Goal: Task Accomplishment & Management: Complete application form

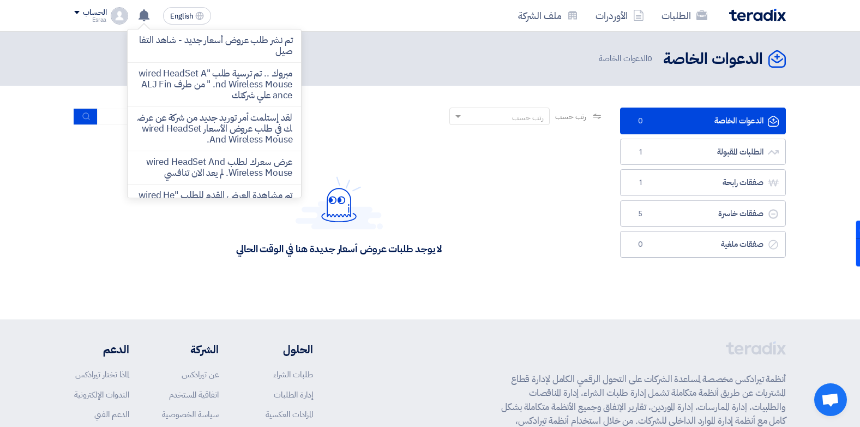
click at [445, 56] on div "الدعوات الخاصة الدعوات الخاصة 0 الدعوات الخاصة" at bounding box center [430, 58] width 712 height 21
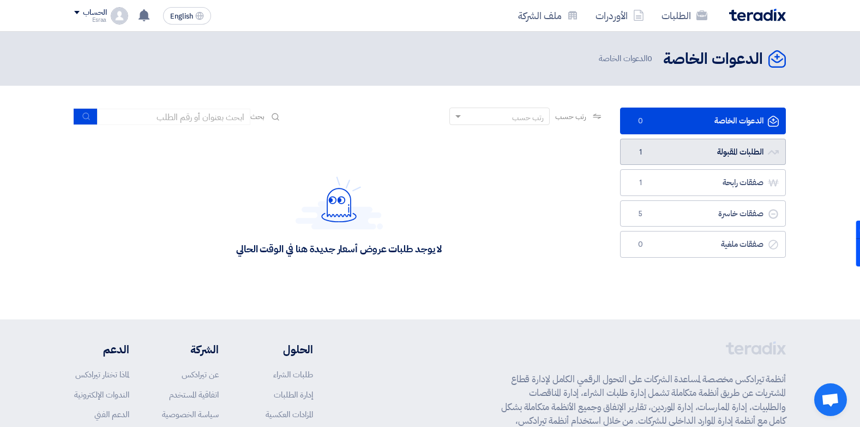
click at [690, 144] on link "الطلبات المقبولة الطلبات المقبولة 1" at bounding box center [703, 152] width 166 height 27
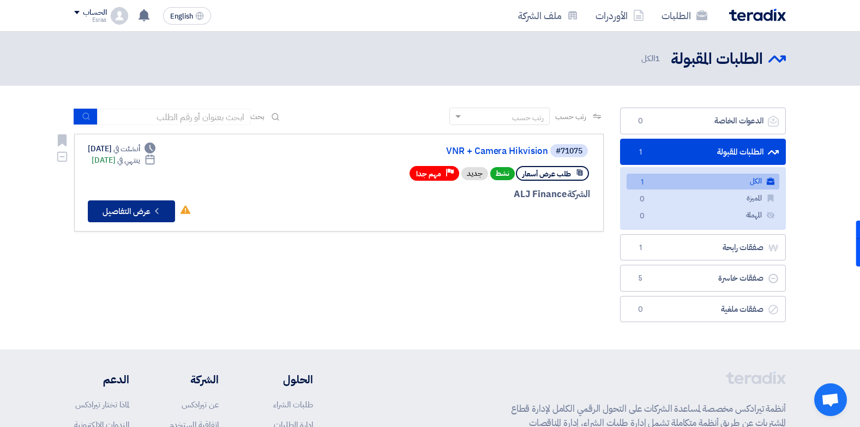
click at [97, 214] on button "Check details عرض التفاصيل" at bounding box center [131, 211] width 87 height 22
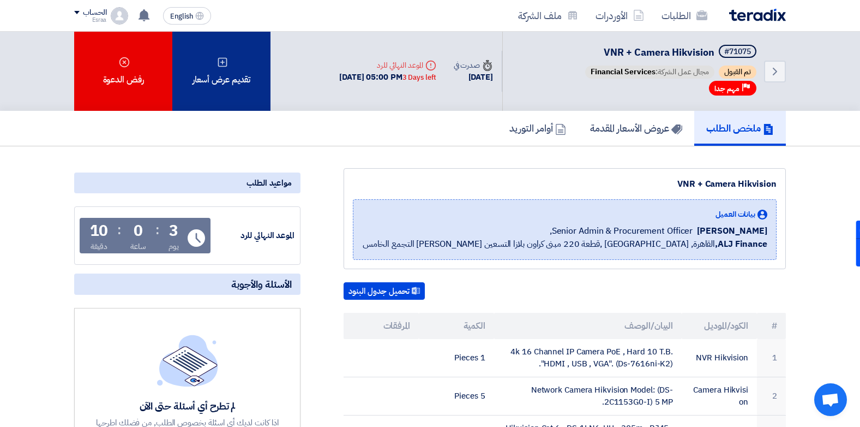
click at [234, 86] on div "تقديم عرض أسعار" at bounding box center [221, 71] width 98 height 79
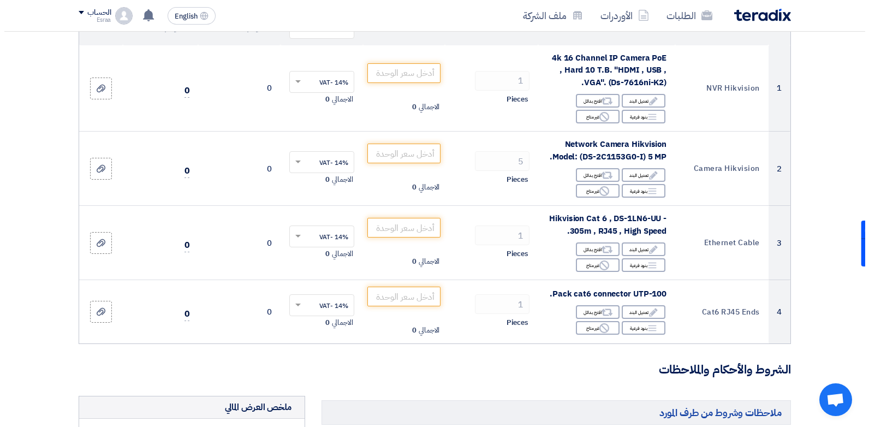
scroll to position [56, 0]
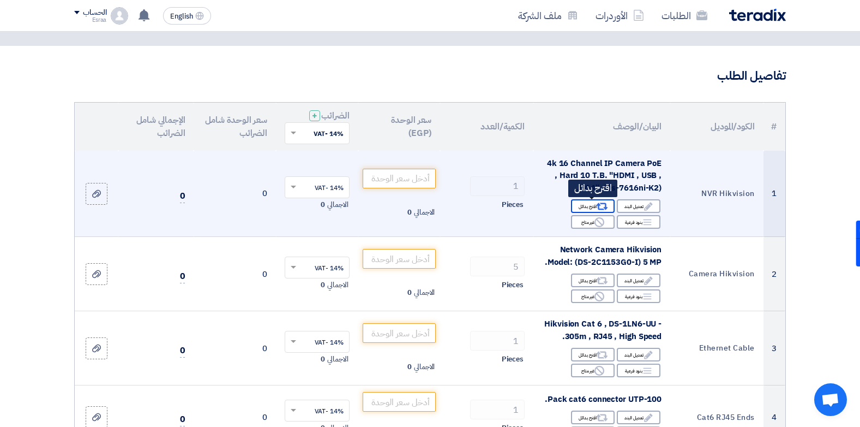
click at [583, 205] on div "Alternative اقترح بدائل" at bounding box center [593, 206] width 44 height 14
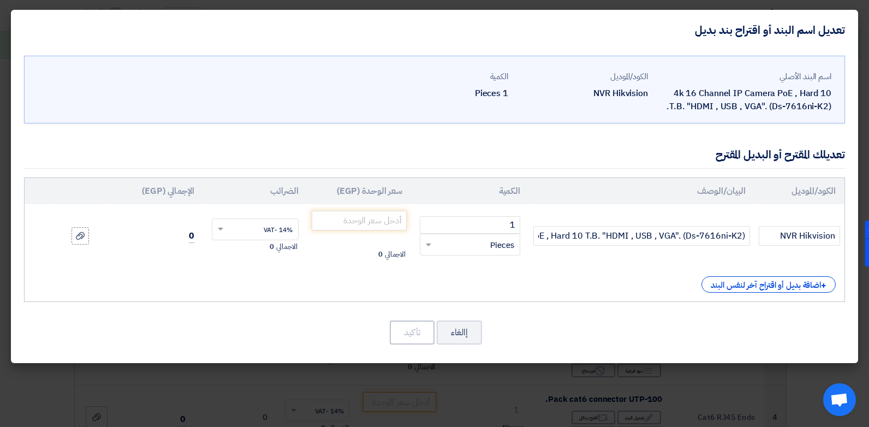
click at [647, 182] on th "البيان/الوصف" at bounding box center [641, 191] width 225 height 26
click at [625, 190] on th "البيان/الوصف" at bounding box center [641, 191] width 225 height 26
click at [594, 121] on div "اسم البند الأصلي 4k 16 Channel IP Camera PoE , Hard 10 T.B. "HDMI , USB , VGA".…" at bounding box center [434, 90] width 821 height 68
click at [623, 235] on input "4k 16 Channel IP Camera PoE , Hard 10 T.B. "HDMI , USB , VGA". (Ds-7616ni-K2)." at bounding box center [641, 236] width 217 height 20
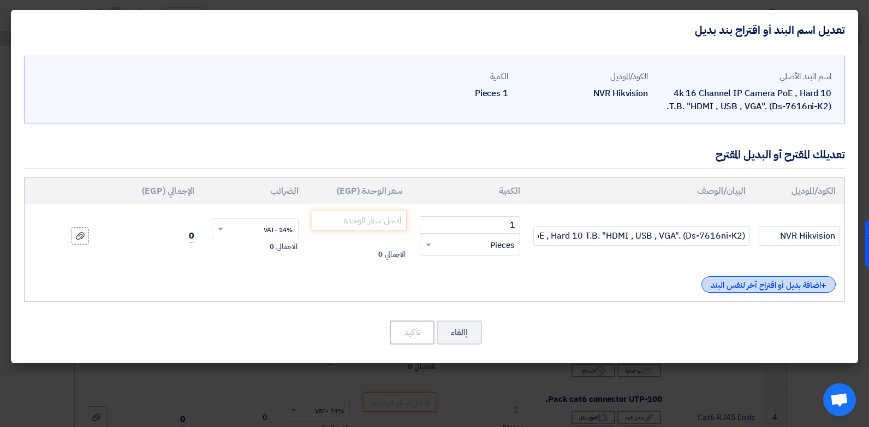
click at [764, 286] on div "+ اضافة بديل أو اقتراح آخر لنفس البند" at bounding box center [768, 284] width 134 height 16
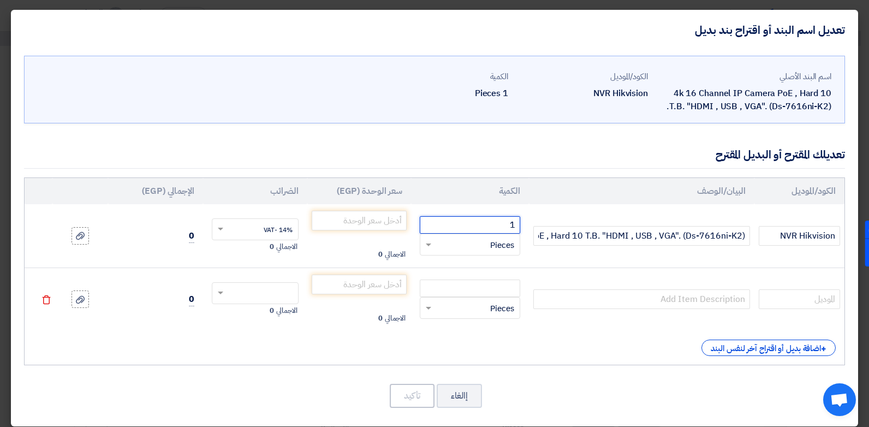
click at [461, 225] on input "1" at bounding box center [470, 224] width 100 height 17
click at [367, 217] on input "number" at bounding box center [359, 221] width 95 height 20
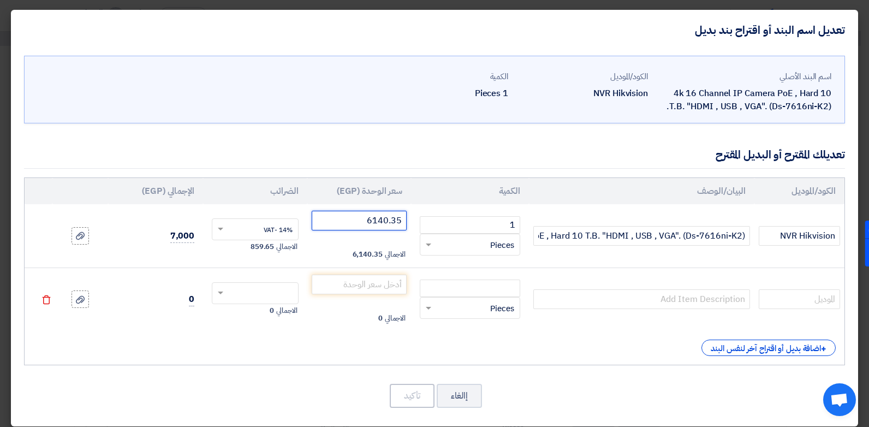
type input "6140.35"
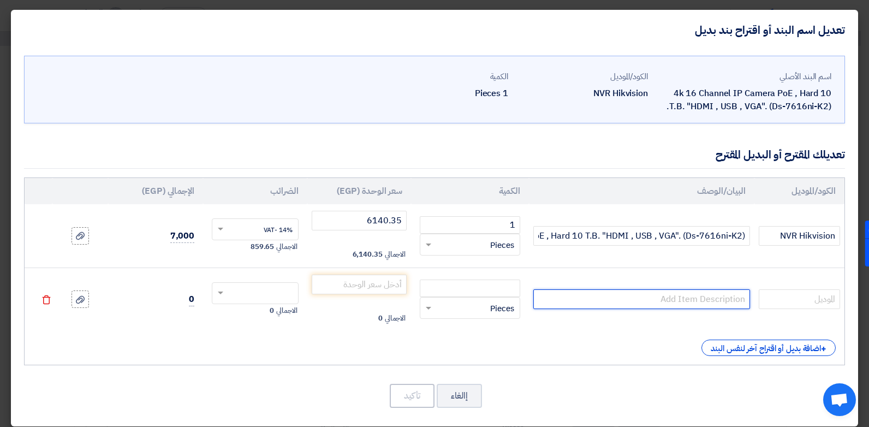
click at [593, 295] on input "text" at bounding box center [641, 299] width 217 height 20
paste input "DS-7616nxi-k2/16p"
type input "DS-7616nxi-k2/16p"
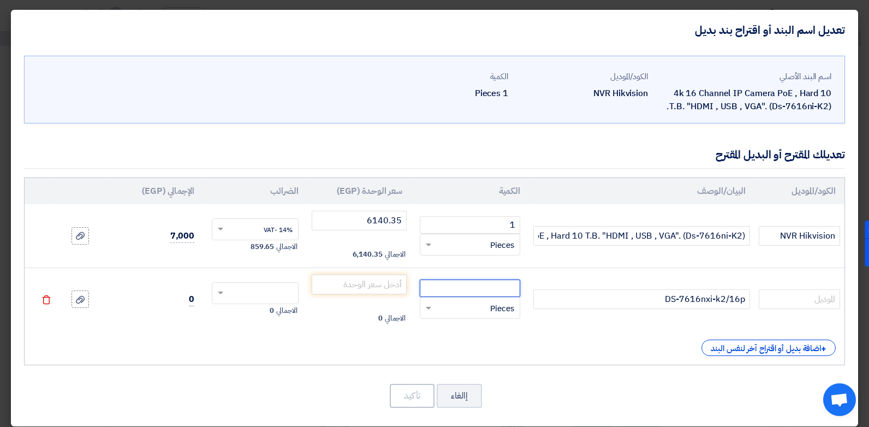
click at [477, 284] on input "number" at bounding box center [470, 287] width 100 height 17
click at [372, 281] on input "number" at bounding box center [359, 284] width 95 height 20
drag, startPoint x: 469, startPoint y: 283, endPoint x: 535, endPoint y: 291, distance: 66.6
click at [535, 291] on tr "DS-7616nxi-k2/16p 9210.52 RFQ_STEP1.ITEMS.2.TYPE_PLACEHOLDER × Pieces" at bounding box center [435, 298] width 820 height 63
type input "1"
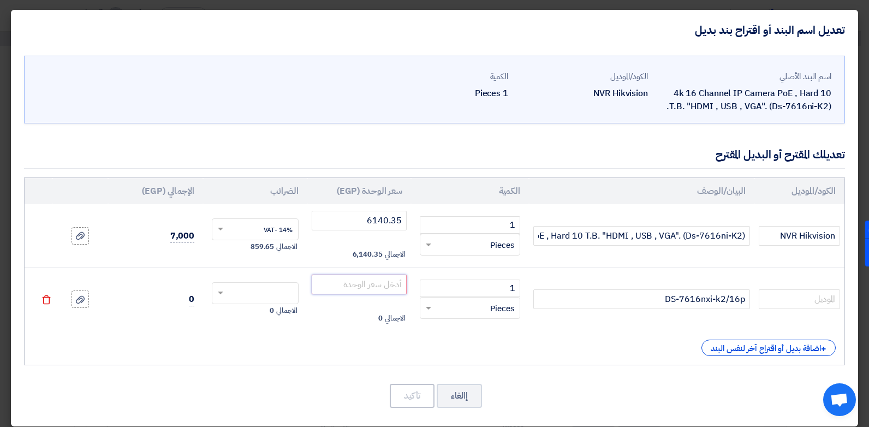
click at [391, 285] on input "number" at bounding box center [359, 284] width 95 height 20
type input "9210.52"
click at [310, 384] on div "إالغاء تأكيد" at bounding box center [434, 395] width 821 height 26
click at [226, 291] on span at bounding box center [219, 293] width 14 height 10
click at [246, 309] on div "14% -VAT" at bounding box center [255, 313] width 86 height 19
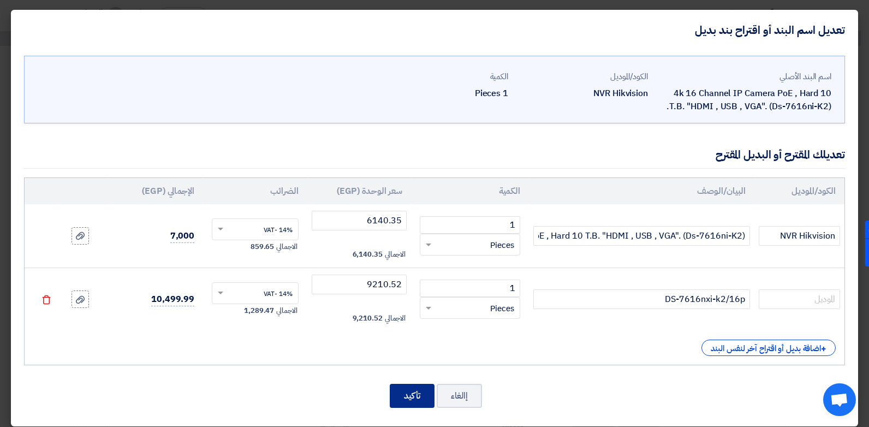
click at [398, 388] on button "تأكيد" at bounding box center [412, 396] width 45 height 24
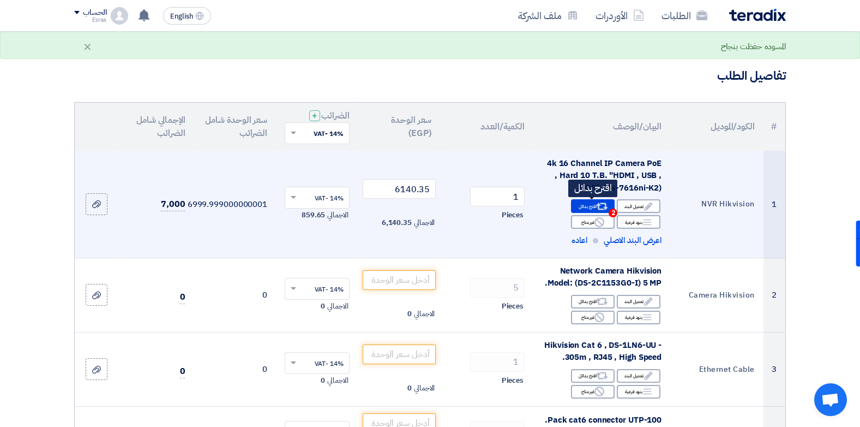
click at [583, 204] on div "Alternative اقترح بدائل 2" at bounding box center [593, 206] width 44 height 14
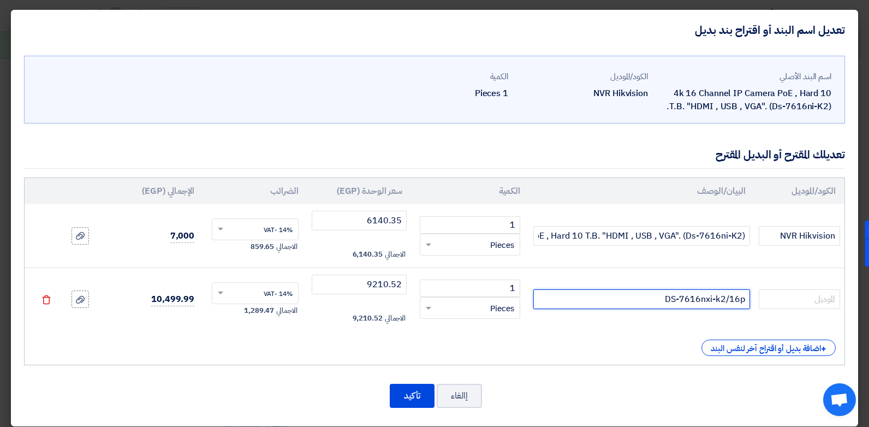
click at [591, 300] on input "DS-7616nxi-k2/16p" at bounding box center [641, 299] width 217 height 20
type input "DS-7616nxi-k2/16p POE"
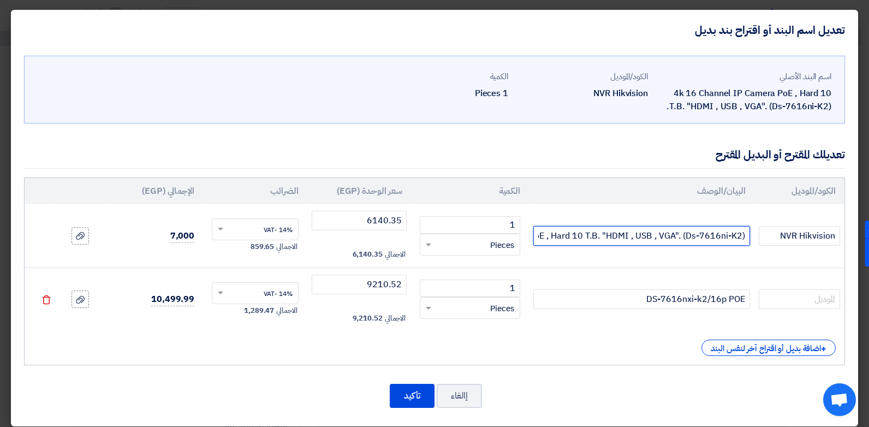
click at [743, 236] on input "4k 16 Channel IP Camera PoE , Hard 10 T.B. "HDMI , USB , VGA". (Ds-7616ni-K2)." at bounding box center [641, 236] width 217 height 20
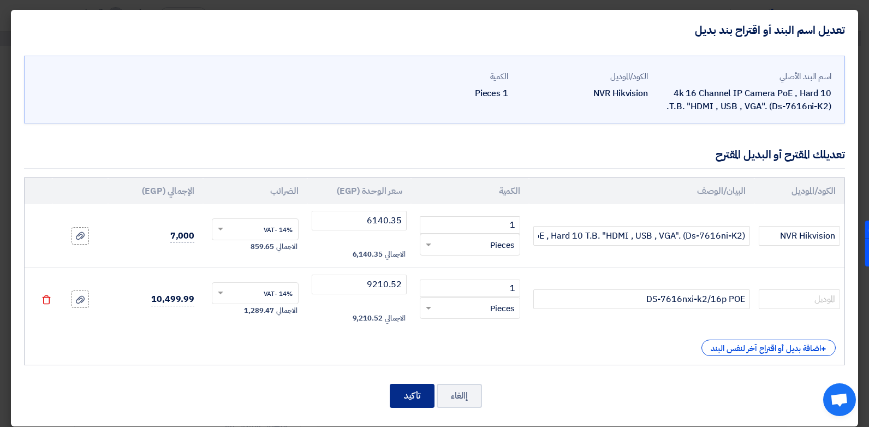
click at [410, 388] on button "تأكيد" at bounding box center [412, 396] width 45 height 24
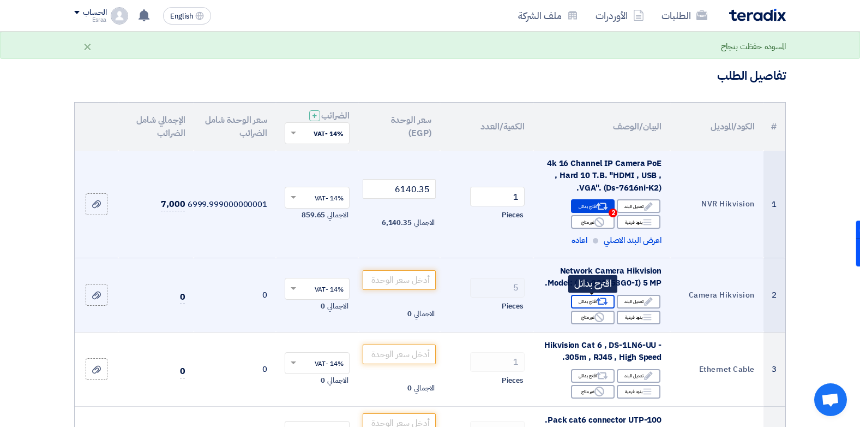
click at [585, 301] on div "Alternative اقترح بدائل" at bounding box center [593, 302] width 44 height 14
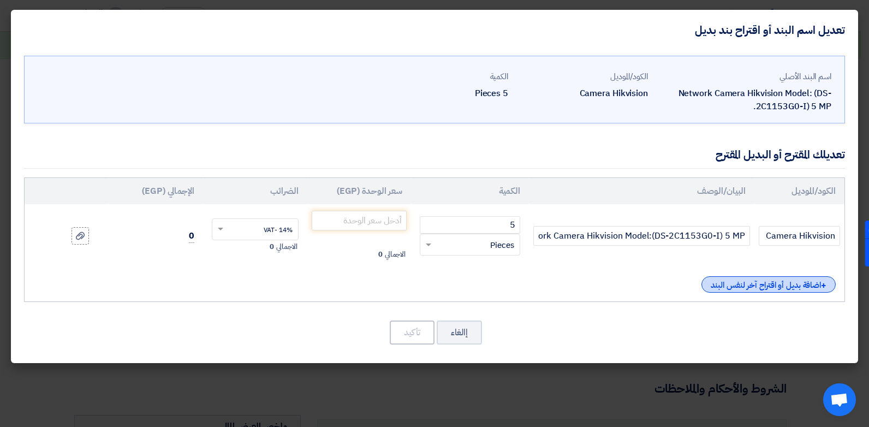
click at [757, 288] on div "+ اضافة بديل أو اقتراح آخر لنفس البند" at bounding box center [768, 284] width 134 height 16
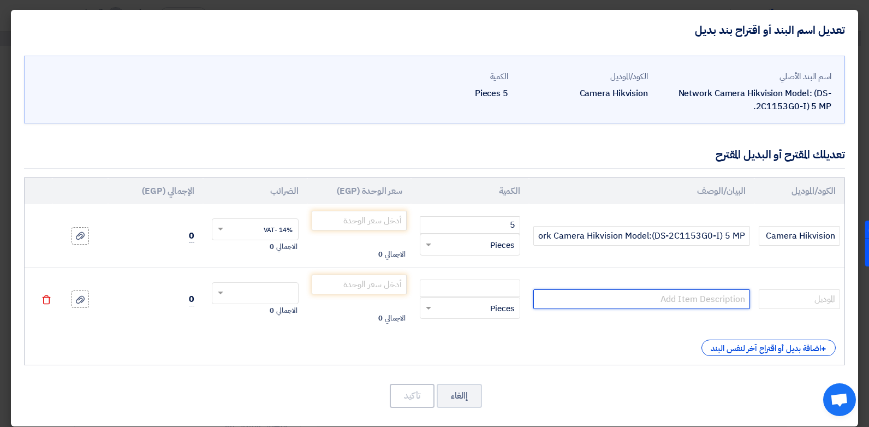
click at [568, 295] on input "text" at bounding box center [641, 299] width 217 height 20
paste input "DS-2CD1163G2-LIU(F) 6 MP Smart Hybrid Light Fixed Dome Network Camera"
type input "DS-2CD1163G2-LIU(F) 6 MP Smart Hybrid Light Fixed Dome Network Camera"
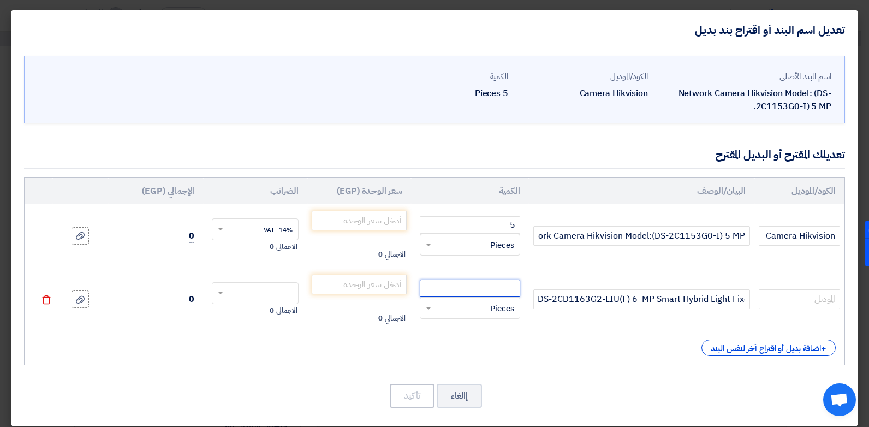
scroll to position [0, 0]
click at [463, 284] on input "number" at bounding box center [470, 287] width 100 height 17
type input "5"
click at [402, 286] on input "number" at bounding box center [359, 284] width 95 height 20
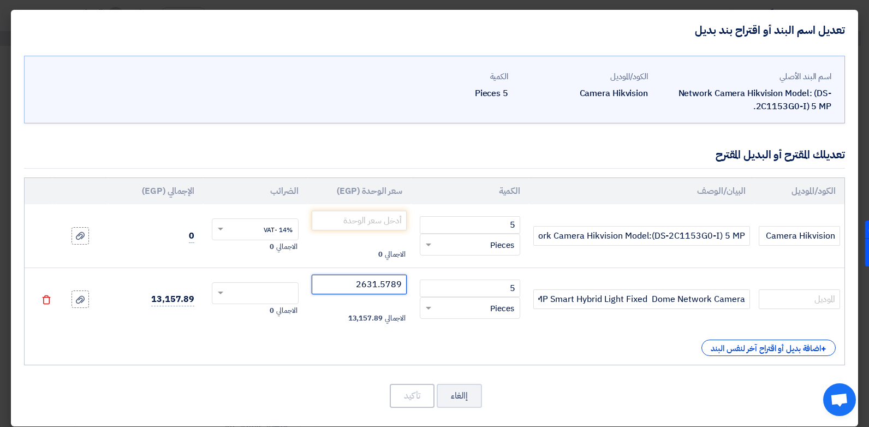
type input "2631.5789"
click at [331, 363] on div "الكود/الموديل البيان/الوصف الكمية سعر الوحدة (EGP) الضرائب الإجمالي (EGP) Camer…" at bounding box center [434, 271] width 821 height 188
click at [260, 291] on input "text" at bounding box center [262, 293] width 63 height 17
click at [260, 312] on div "14% -VAT" at bounding box center [255, 313] width 86 height 19
click at [84, 236] on use at bounding box center [80, 236] width 9 height 8
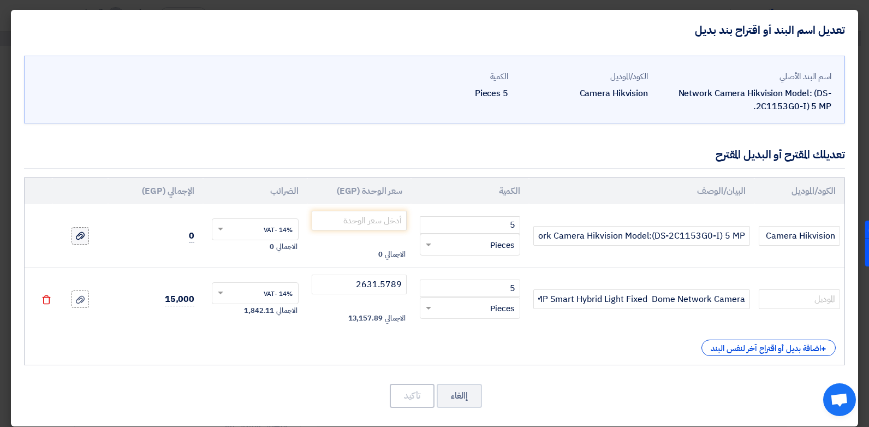
click at [0, 0] on input "file" at bounding box center [0, 0] width 0 height 0
click at [384, 218] on input "number" at bounding box center [359, 221] width 95 height 20
type input "0"
click at [284, 370] on div "اسم البند الأصلي Network Camera Hikvision Model: (DS-2C1153G0-I) 5 MP. الكود/ال…" at bounding box center [434, 238] width 847 height 376
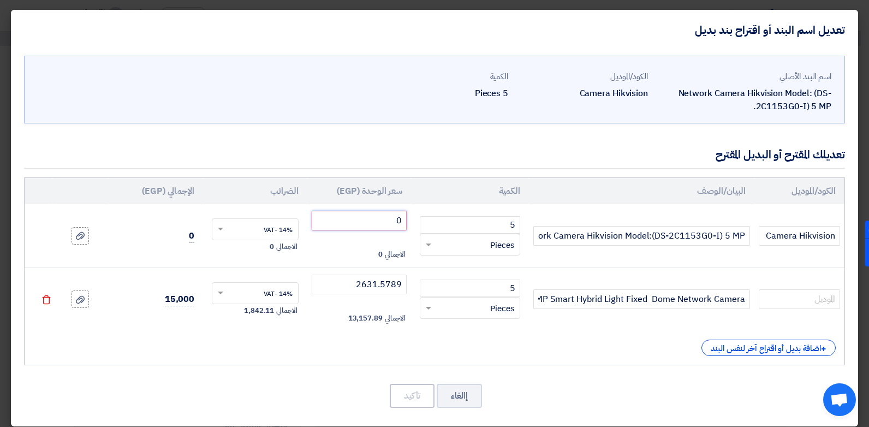
click at [385, 216] on input "0" at bounding box center [359, 221] width 95 height 20
click at [461, 395] on button "إالغاء" at bounding box center [459, 396] width 45 height 24
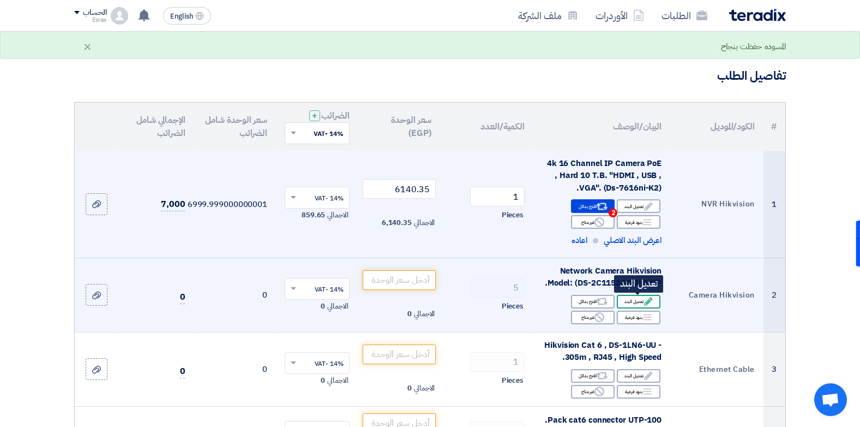
click at [644, 299] on icon "Edit" at bounding box center [649, 301] width 10 height 10
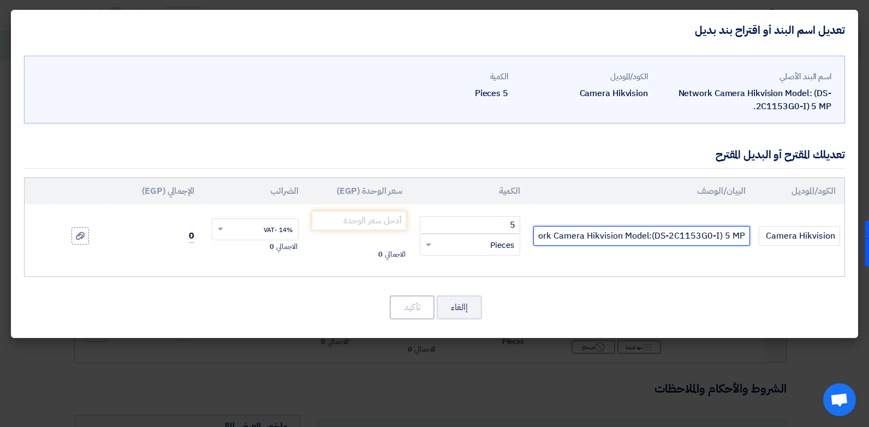
click at [584, 240] on input "Network Camera Hikvision Model:(DS-2C1153G0-I) 5 MP." at bounding box center [641, 236] width 217 height 20
drag, startPoint x: 551, startPoint y: 236, endPoint x: 756, endPoint y: 227, distance: 205.9
click at [756, 227] on tr "Camera Hikvision Network Camera Hikvision Model:(DS-2C1153G0-I) 5 MP. 5 RFQ_STE…" at bounding box center [435, 235] width 820 height 63
drag, startPoint x: 692, startPoint y: 235, endPoint x: 777, endPoint y: 241, distance: 85.3
click at [777, 241] on tr "Camera Hikvision Network. 5 RFQ_STEP1.ITEMS.2.TYPE_PLACEHOLDER × Pieces" at bounding box center [435, 235] width 820 height 63
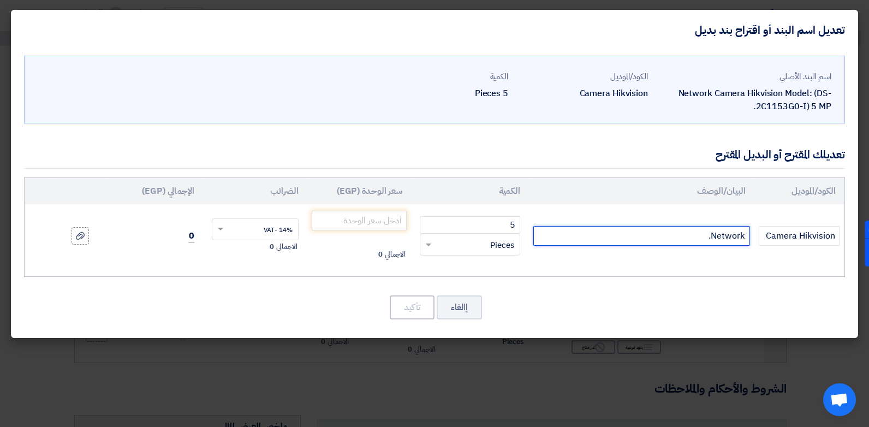
paste input "DS-2CD1163G2-LIU(F) 6 MP Smart Hybrid Light Fixed Dome Network Camera"
type input "DS-2CD1163G2-LIU(F) 6 MP Smart Hybrid Light Fixed Dome Network Camera"
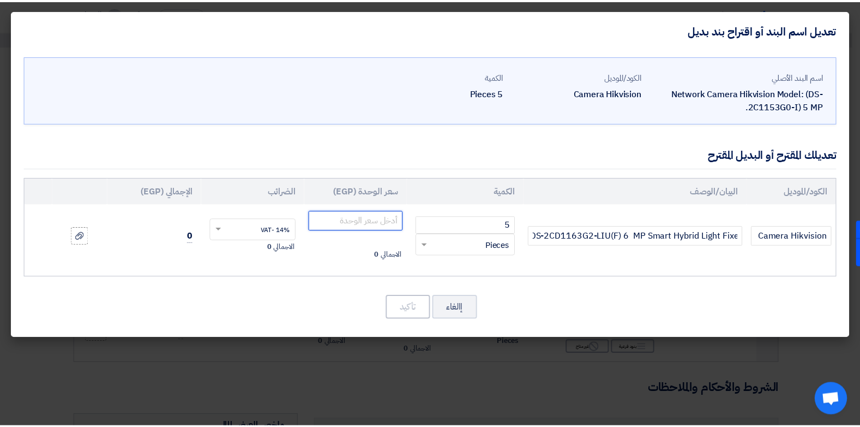
scroll to position [0, 0]
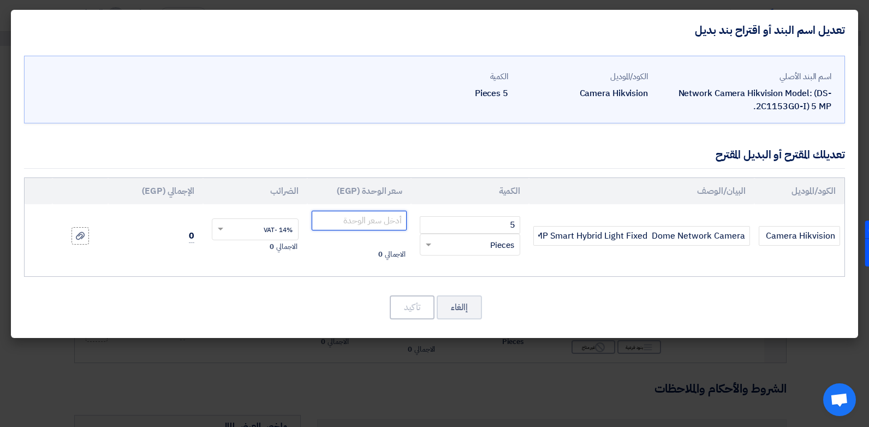
click at [361, 224] on input "number" at bounding box center [359, 221] width 95 height 20
type input "2631.5789"
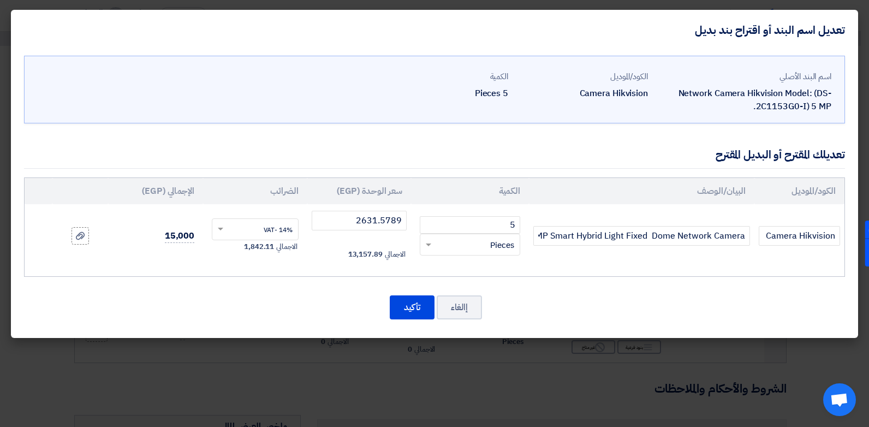
click at [232, 132] on div "اسم البند الأصلي Network Camera Hikvision Model: (DS-2C1153G0-I) 5 MP. الكود/ال…" at bounding box center [434, 194] width 847 height 288
click at [410, 308] on button "تأكيد" at bounding box center [412, 307] width 45 height 24
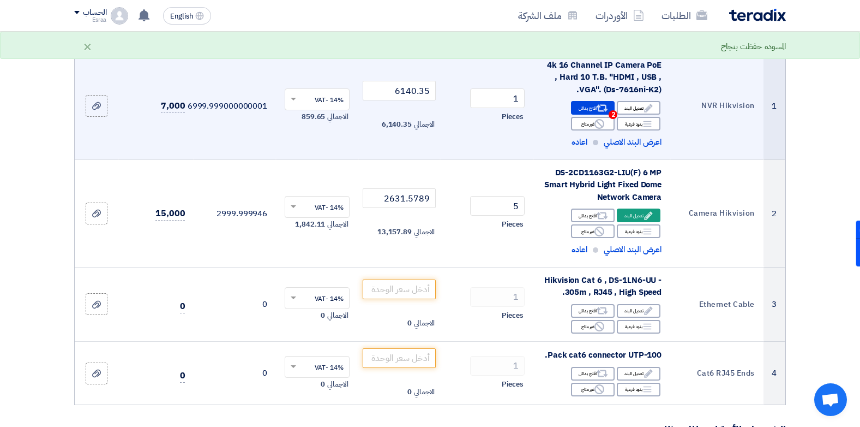
scroll to position [180, 0]
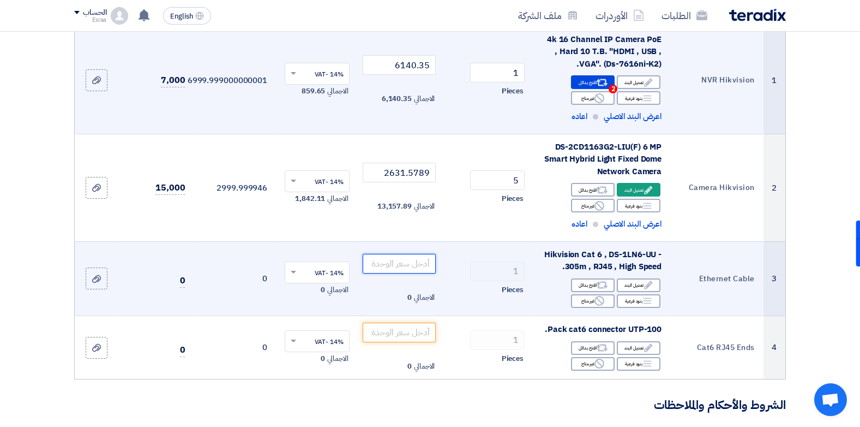
click at [381, 264] on input "number" at bounding box center [400, 264] width 74 height 20
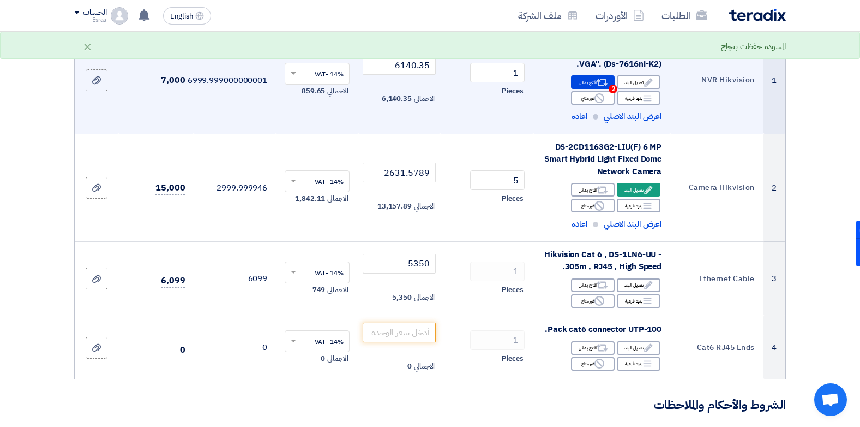
click at [16, 285] on section "تفاصيل الطلب # الكود/الموديل البيان/الوصف الكمية/العدد سعر الوحدة (EGP) الضرائب…" at bounding box center [430, 388] width 860 height 933
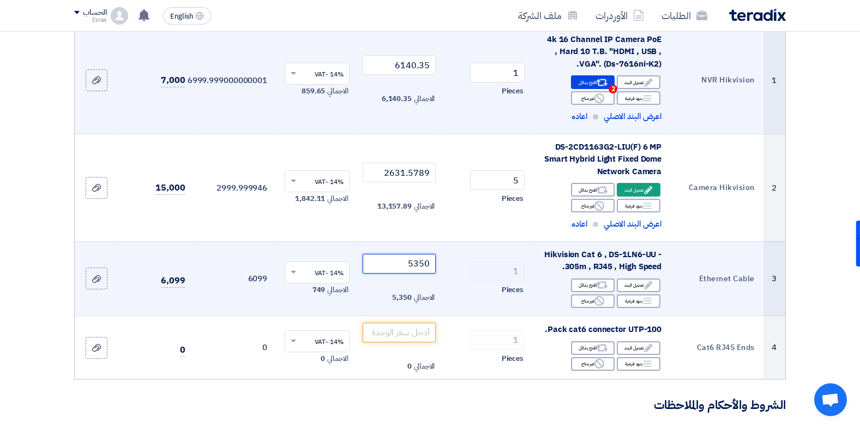
click at [384, 266] on input "5350" at bounding box center [400, 264] width 74 height 20
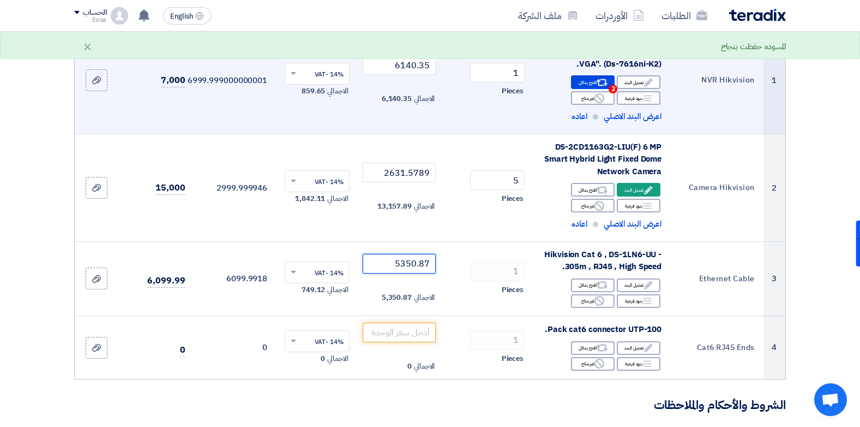
type input "5350.87"
click at [21, 255] on section "تفاصيل الطلب # الكود/الموديل البيان/الوصف الكمية/العدد سعر الوحدة (EGP) الضرائب…" at bounding box center [430, 388] width 860 height 933
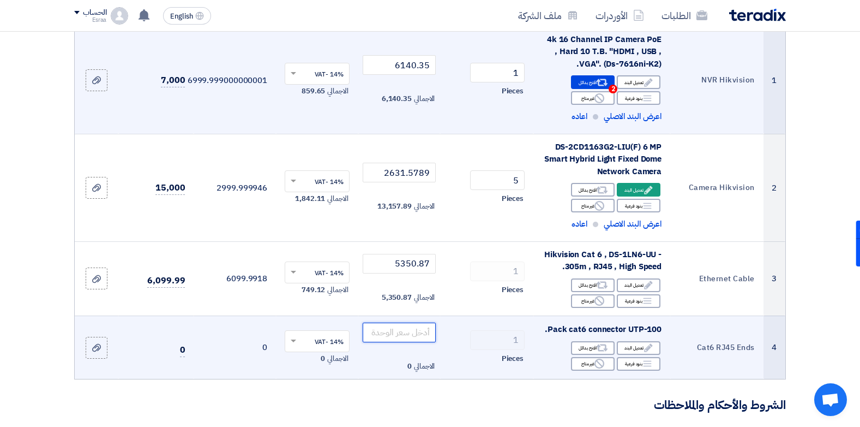
click at [396, 333] on input "number" at bounding box center [400, 332] width 74 height 20
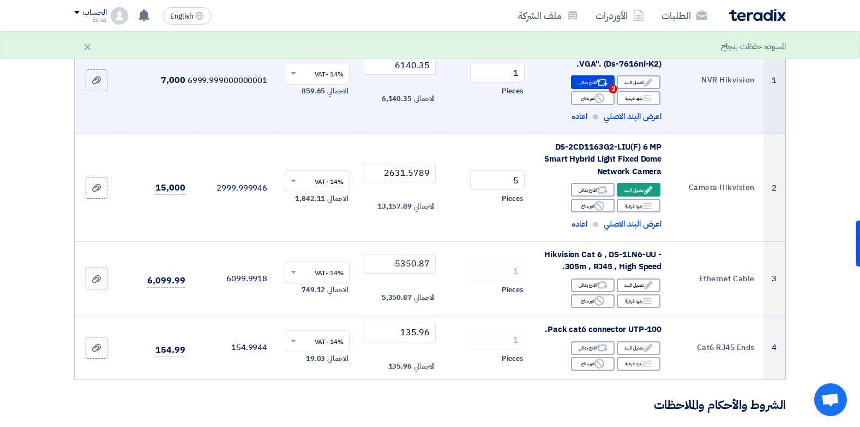
click at [11, 326] on section "تفاصيل الطلب # الكود/الموديل البيان/الوصف الكمية/العدد سعر الوحدة (EGP) الضرائب…" at bounding box center [430, 388] width 860 height 933
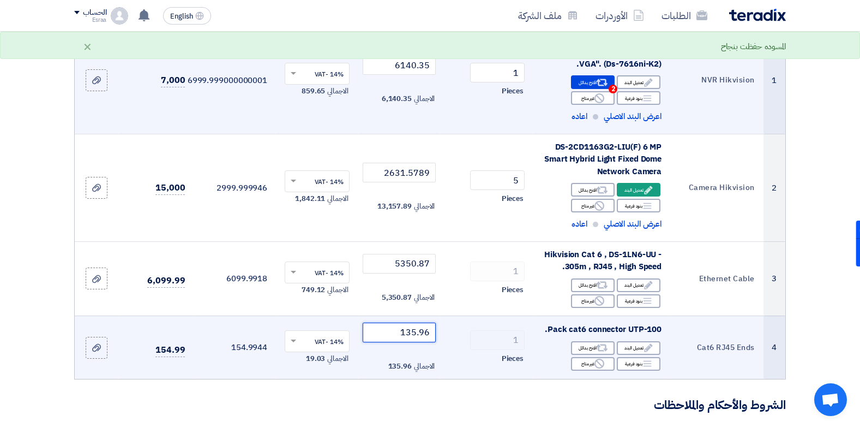
click at [394, 334] on input "135.96" at bounding box center [400, 332] width 74 height 20
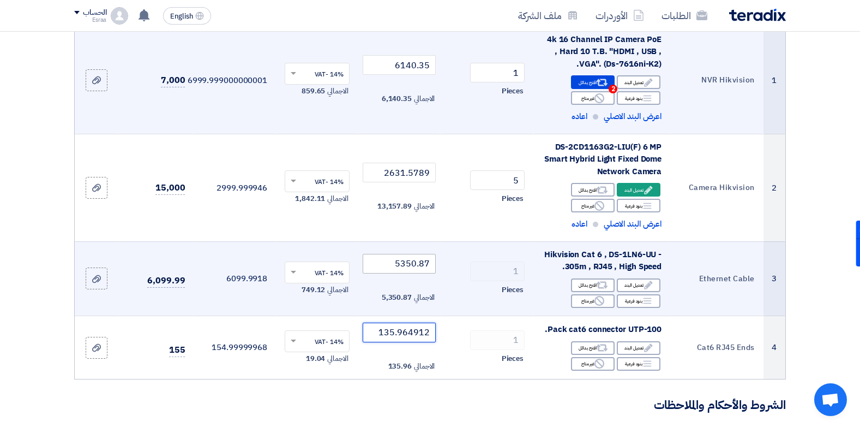
type input "135.964912"
click at [384, 262] on input "5350.87" at bounding box center [400, 264] width 74 height 20
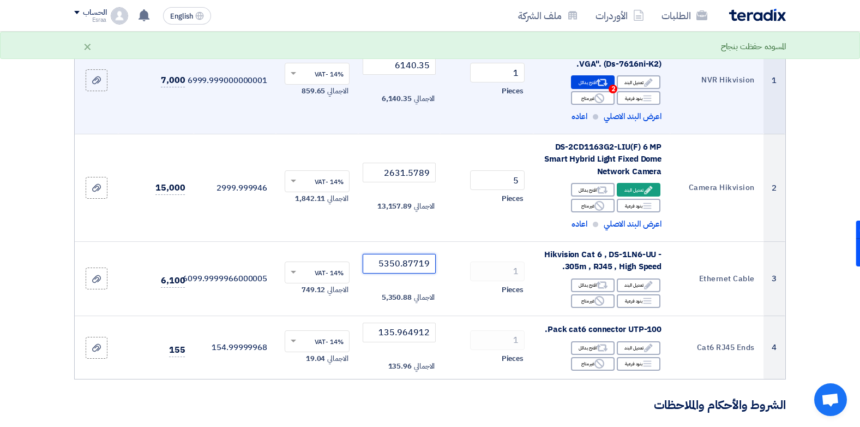
type input "5350.87719"
click at [11, 341] on section "تفاصيل الطلب # الكود/الموديل البيان/الوصف الكمية/العدد سعر الوحدة (EGP) الضرائب…" at bounding box center [430, 388] width 860 height 933
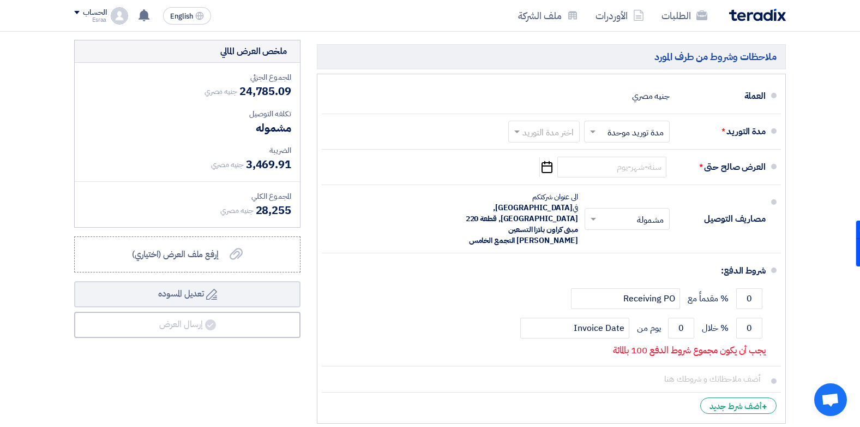
scroll to position [578, 0]
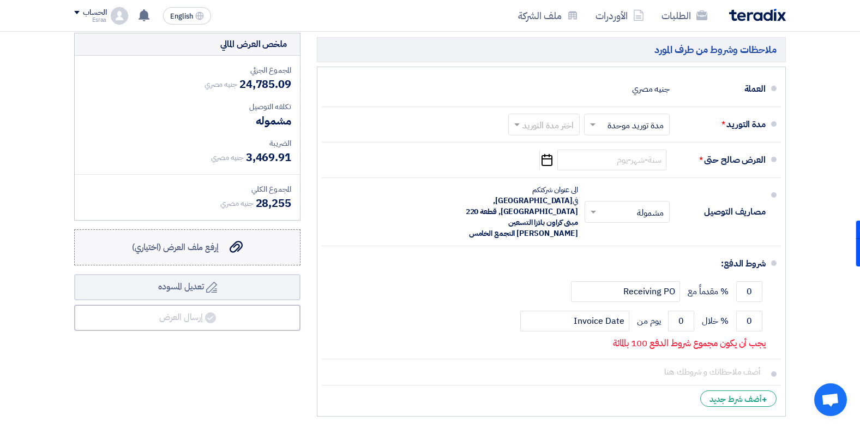
click at [178, 252] on span "إرفع ملف العرض (اختياري)" at bounding box center [175, 247] width 87 height 13
click at [0, 0] on input "إرفع ملف العرض (اختياري) إرفع ملف العرض (اختياري)" at bounding box center [0, 0] width 0 height 0
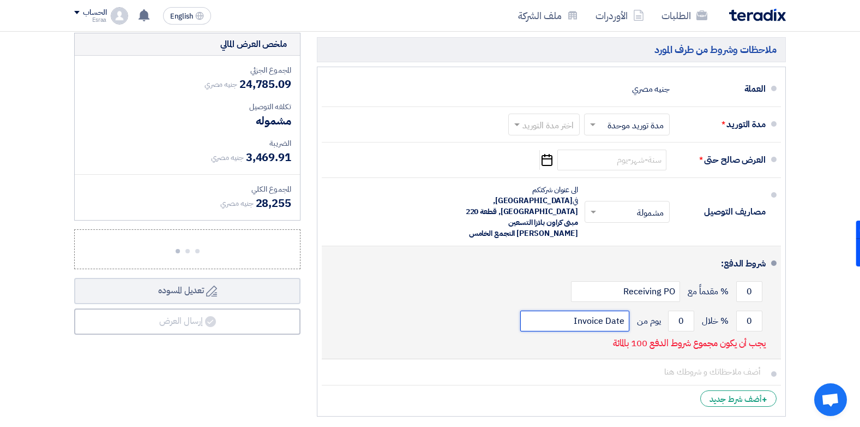
click at [591, 310] on input "Invoice Date" at bounding box center [575, 320] width 109 height 21
click at [752, 281] on input "0" at bounding box center [750, 291] width 26 height 21
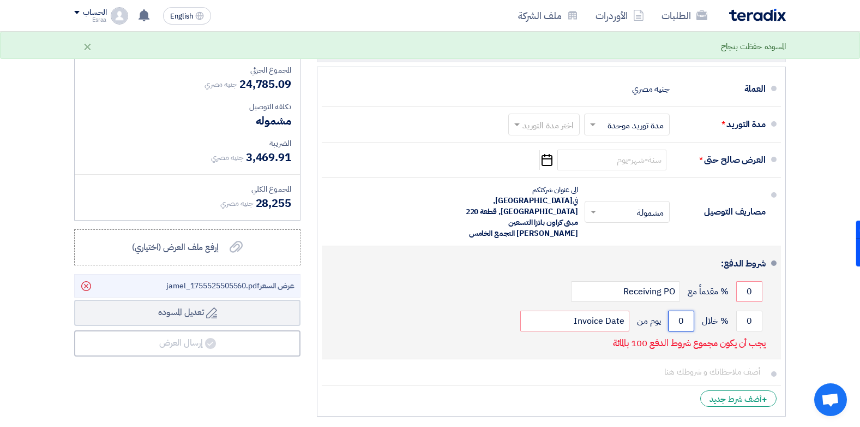
click at [682, 310] on input "0" at bounding box center [681, 320] width 26 height 21
click at [688, 310] on input "0" at bounding box center [681, 320] width 26 height 21
click at [746, 310] on input "0" at bounding box center [750, 320] width 26 height 21
type input "0"
type input "100"
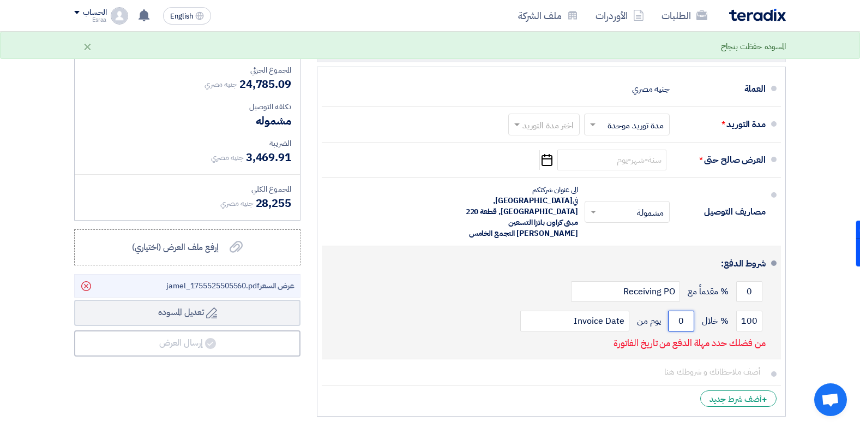
click at [685, 310] on input "0" at bounding box center [681, 320] width 26 height 21
click at [676, 310] on input "0" at bounding box center [681, 320] width 26 height 21
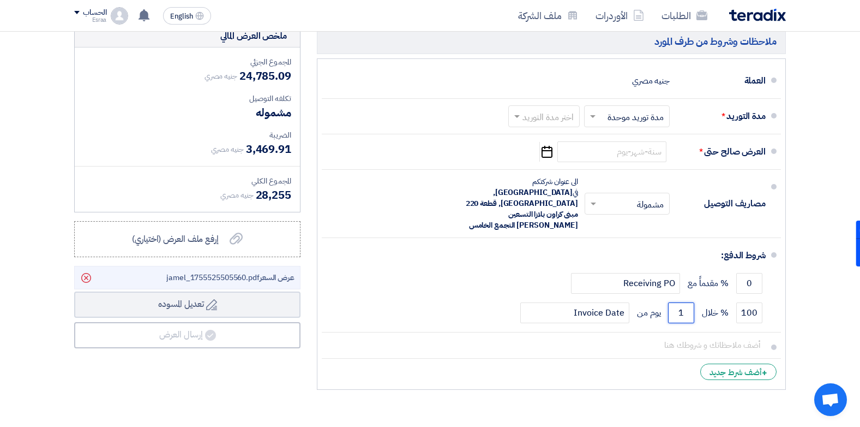
scroll to position [617, 0]
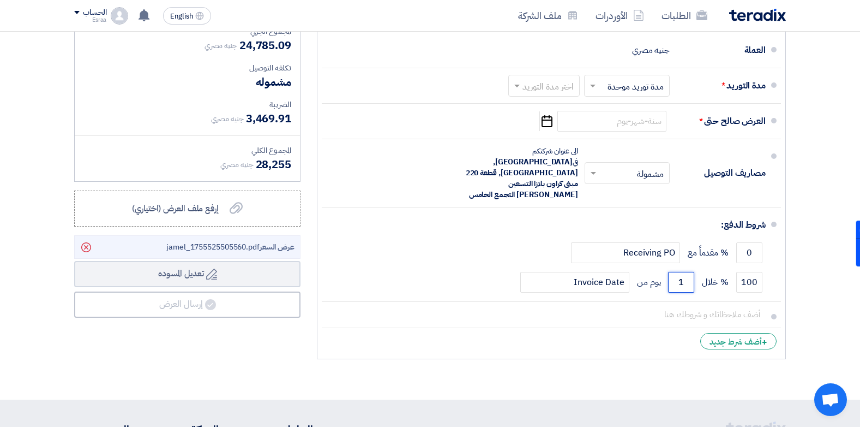
type input "1"
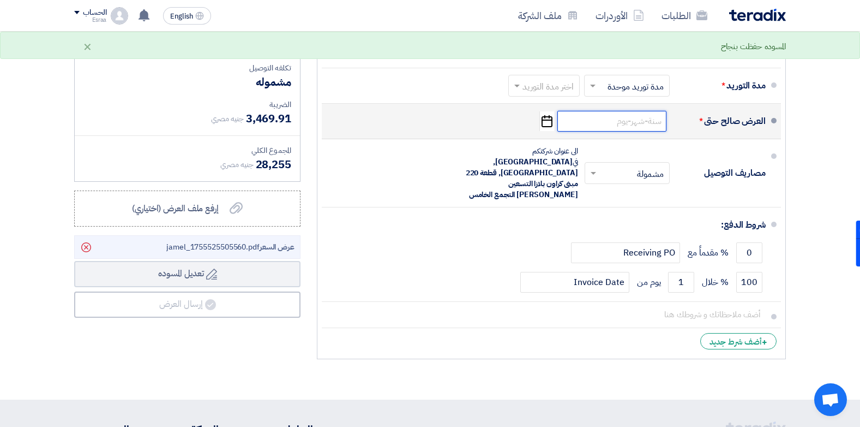
click at [618, 127] on input at bounding box center [612, 121] width 109 height 21
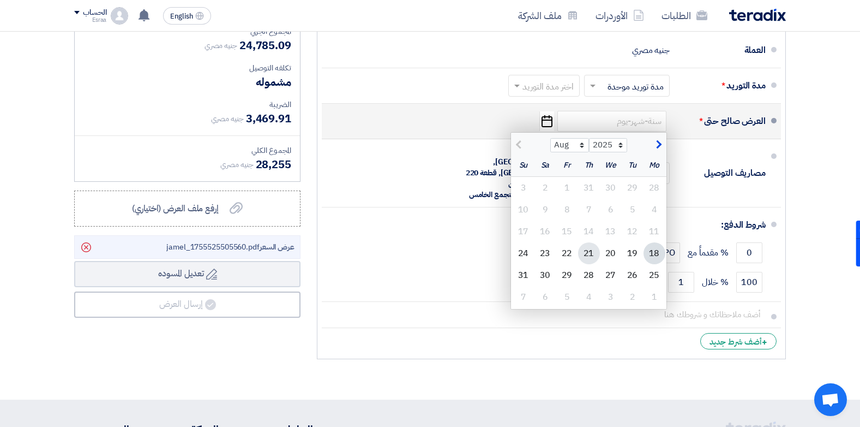
click at [585, 250] on div "21" at bounding box center [589, 253] width 22 height 22
type input "[DATE]"
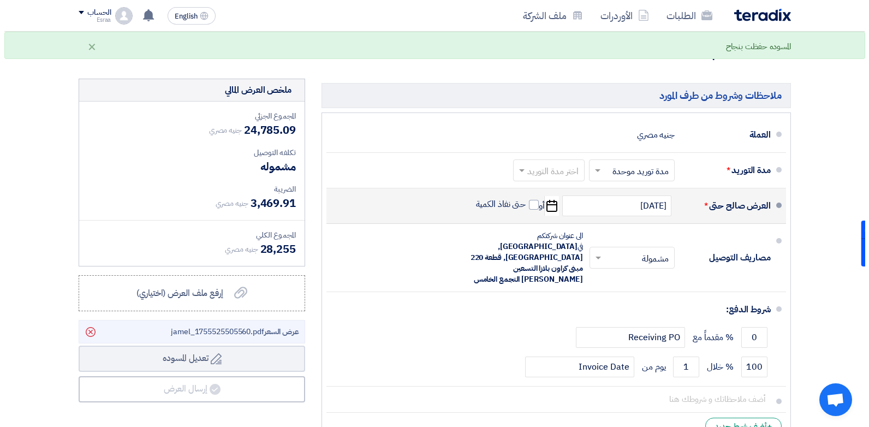
scroll to position [530, 0]
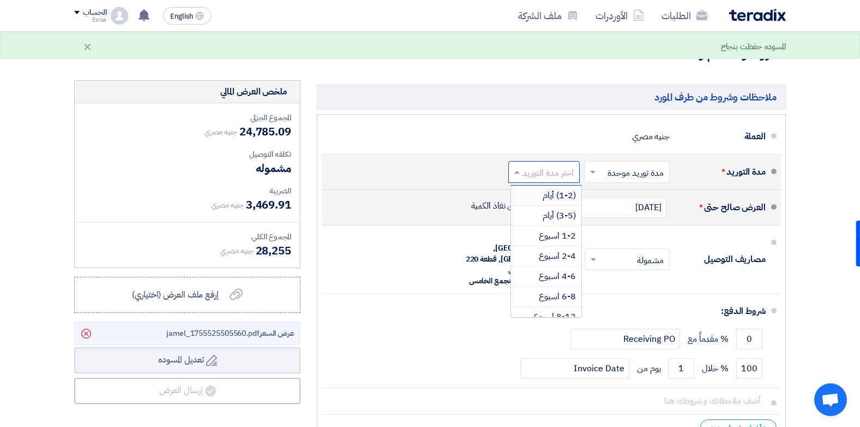
click at [524, 166] on input "text" at bounding box center [542, 173] width 66 height 16
click at [536, 217] on div "(3-5) أيام" at bounding box center [546, 216] width 70 height 20
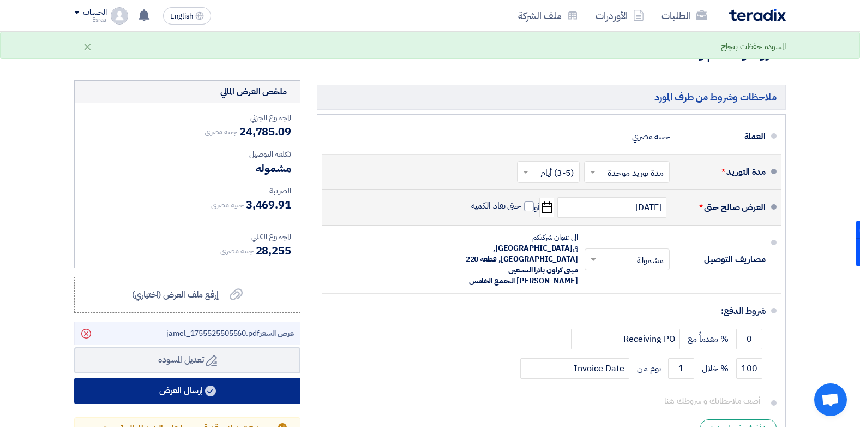
click at [200, 397] on button "إرسال العرض" at bounding box center [187, 391] width 226 height 26
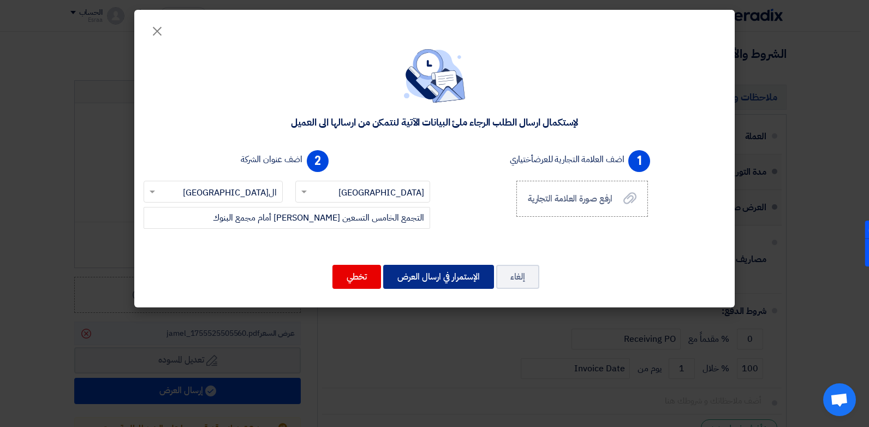
click at [404, 276] on button "الإستمرار في ارسال العرض" at bounding box center [438, 277] width 111 height 24
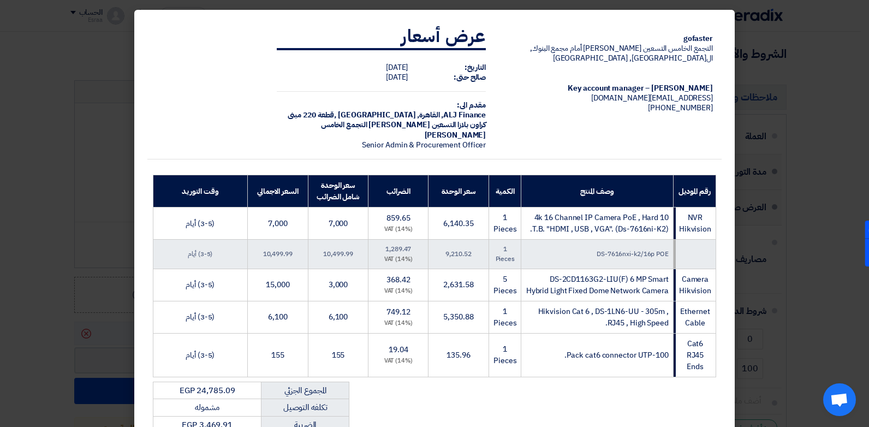
click at [499, 392] on div "gofaster التجمع الخامس التسعين [PERSON_NAME] أمام مجمع البنوك, ال[GEOGRAPHIC_DA…" at bounding box center [434, 306] width 574 height 582
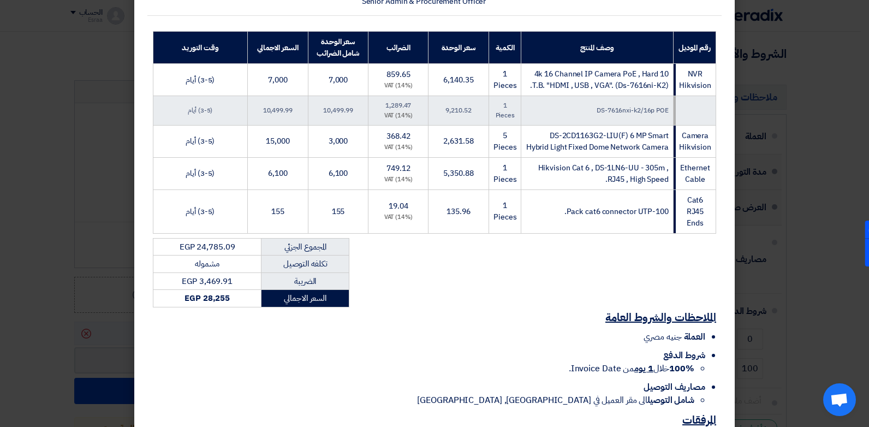
scroll to position [232, 0]
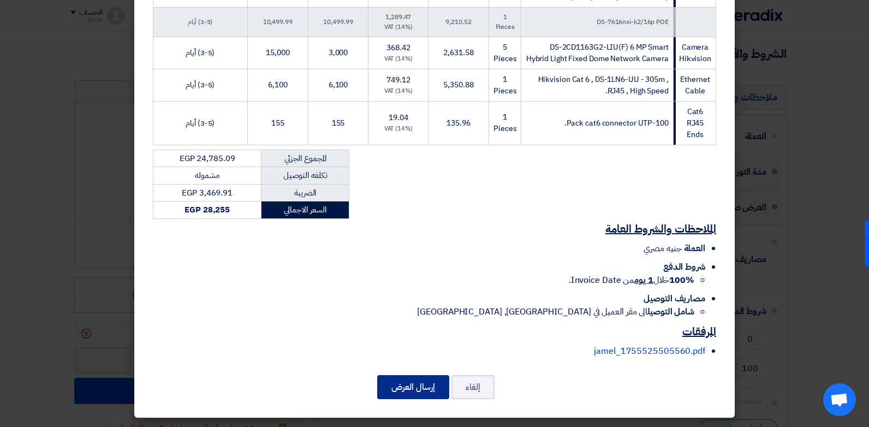
click at [423, 380] on button "إرسال العرض" at bounding box center [413, 387] width 72 height 24
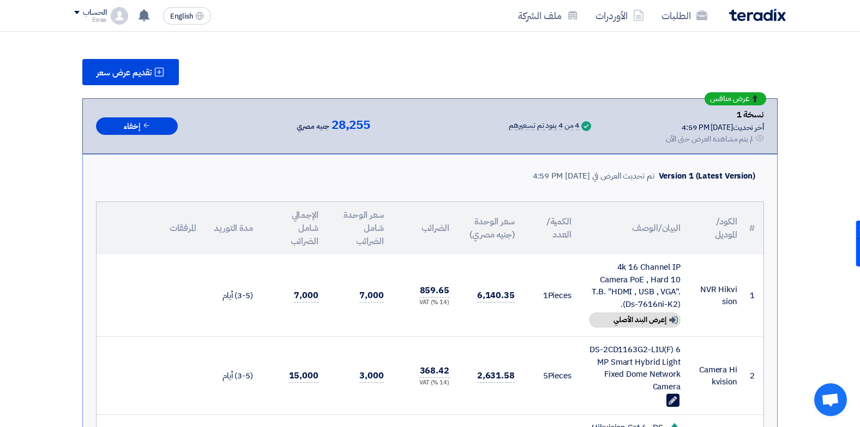
scroll to position [129, 0]
